Goal: Check status: Check status

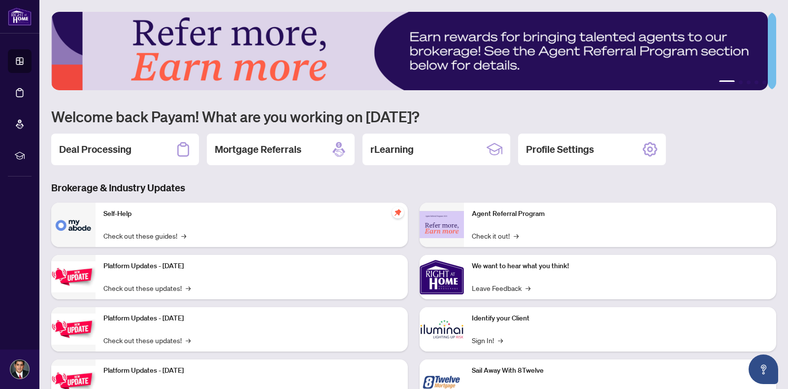
click at [134, 162] on div "Deal Processing" at bounding box center [125, 150] width 148 height 32
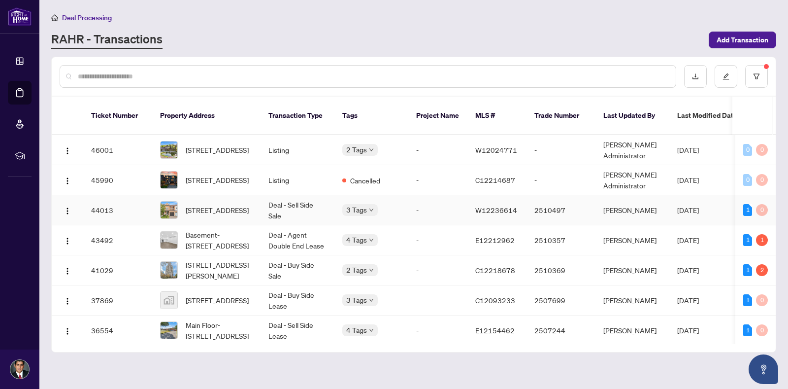
click at [89, 203] on td "44013" at bounding box center [117, 210] width 69 height 30
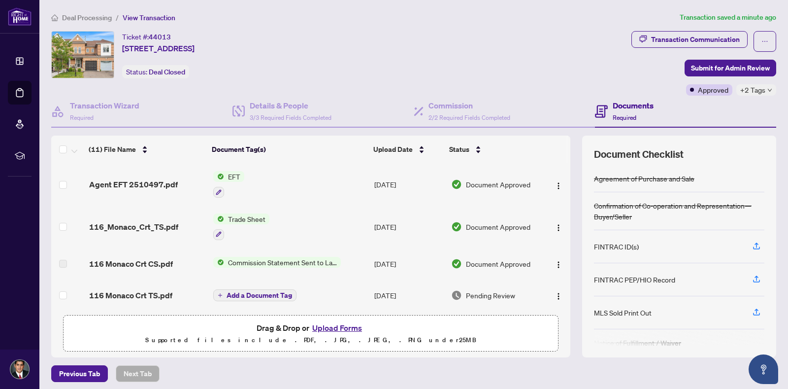
click at [225, 175] on span "EFT" at bounding box center [234, 176] width 20 height 11
click at [467, 184] on span "Document Approved" at bounding box center [498, 184] width 65 height 11
